Goal: Information Seeking & Learning: Understand process/instructions

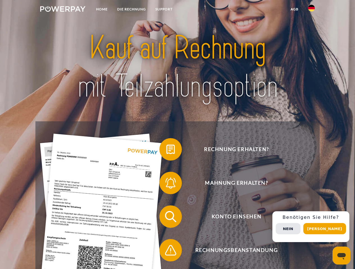
click at [63, 10] on img at bounding box center [62, 9] width 45 height 6
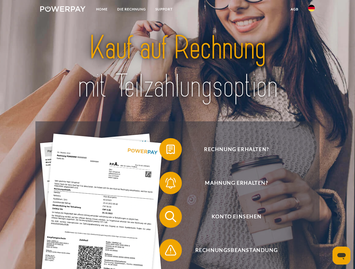
click at [311, 10] on img at bounding box center [311, 8] width 7 height 7
click at [294, 9] on link "agb" at bounding box center [293, 9] width 17 height 10
click at [166, 151] on span at bounding box center [162, 150] width 28 height 28
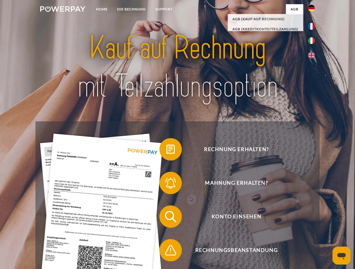
click at [166, 184] on span at bounding box center [162, 183] width 28 height 28
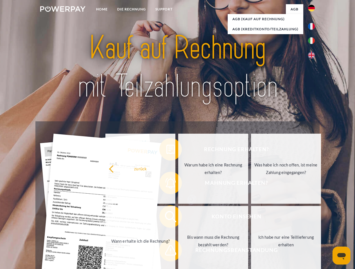
click at [178, 218] on link "Bis wann muss die Rechnung bezahlt werden?" at bounding box center [213, 241] width 70 height 70
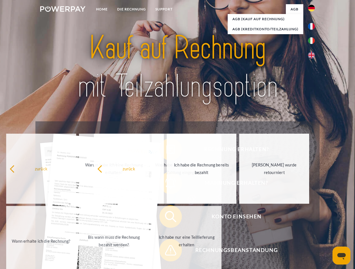
click at [166, 252] on span at bounding box center [162, 251] width 28 height 28
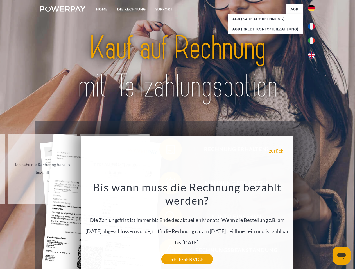
click at [312, 227] on div "Rechnung erhalten? Mahnung erhalten? Konto einsehen" at bounding box center [177, 234] width 284 height 225
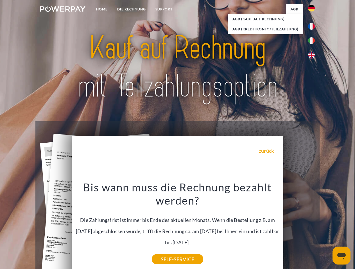
click at [299, 228] on span "Konto einsehen" at bounding box center [236, 217] width 138 height 22
click at [326, 229] on header "Home DIE RECHNUNG SUPPORT" at bounding box center [177, 194] width 355 height 388
